Goal: Navigation & Orientation: Find specific page/section

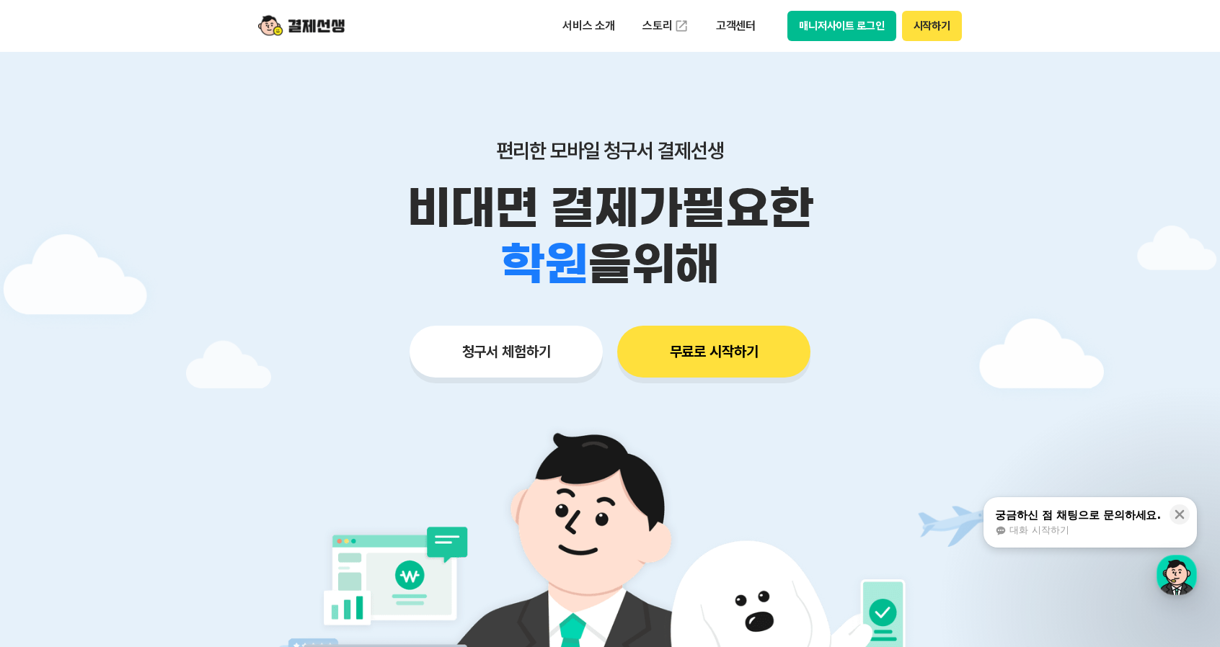
click at [275, 191] on p "비대면 결제가 필요한" at bounding box center [610, 208] width 738 height 56
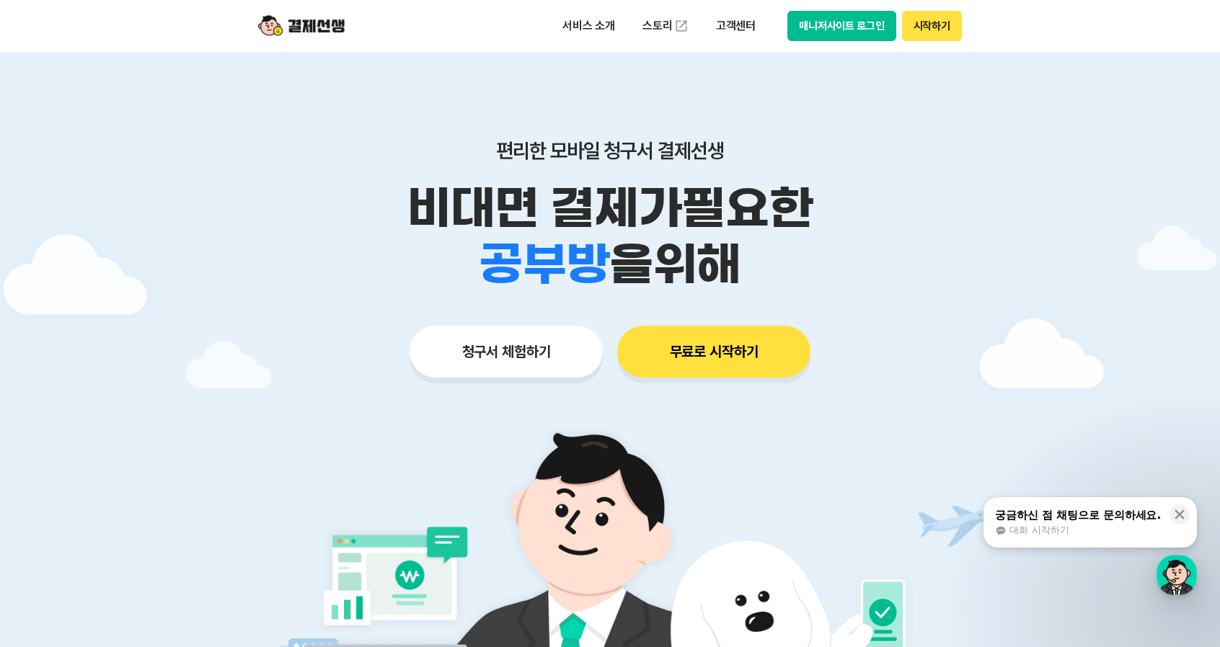
drag, startPoint x: 290, startPoint y: 181, endPoint x: 303, endPoint y: 181, distance: 13.7
click at [291, 181] on p "비대면 결제가 필요한" at bounding box center [610, 208] width 738 height 56
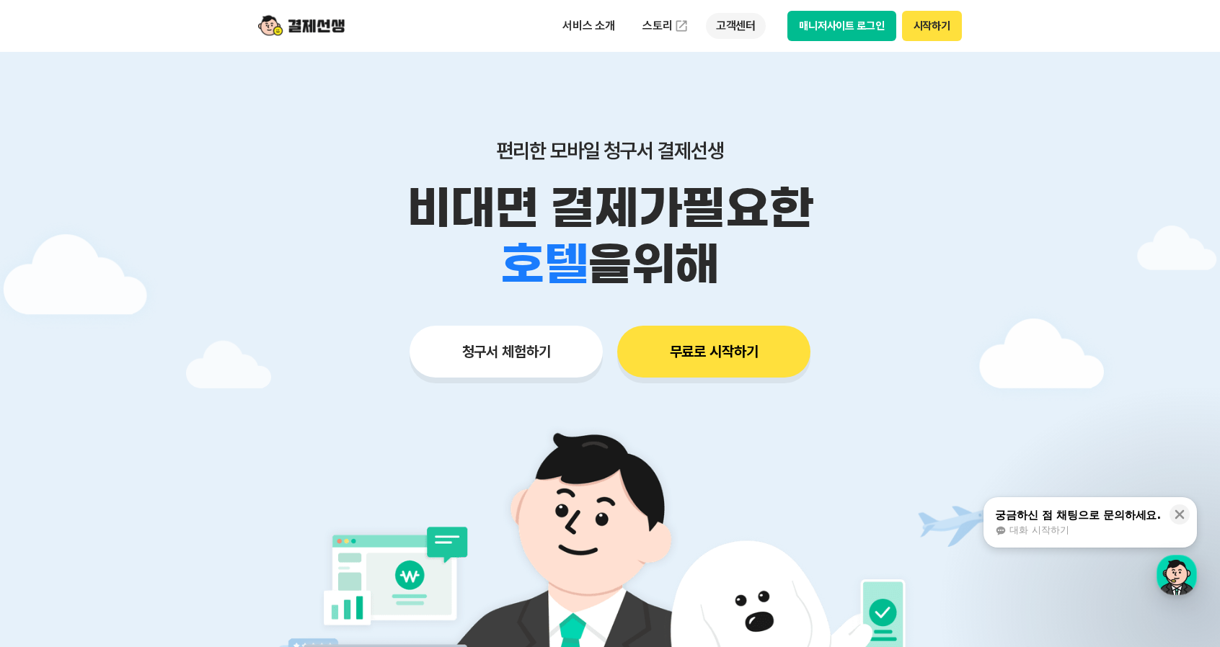
drag, startPoint x: 924, startPoint y: 21, endPoint x: 737, endPoint y: 31, distance: 187.7
click at [734, 29] on div "서비스 소개 스토리 고객센터 매니저사이트 로그인 시작하기" at bounding box center [756, 26] width 409 height 30
click at [930, 25] on button "시작하기" at bounding box center [932, 26] width 60 height 30
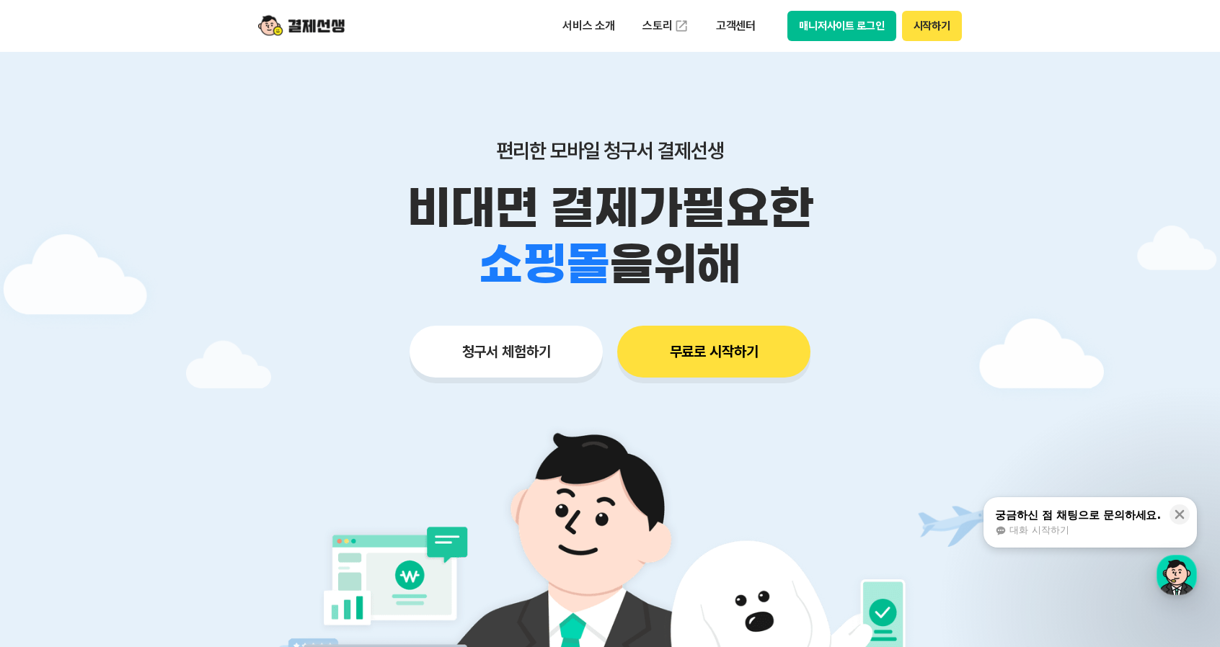
click at [830, 26] on button "매니저사이트 로그인" at bounding box center [841, 26] width 109 height 30
